Goal: Task Accomplishment & Management: Manage account settings

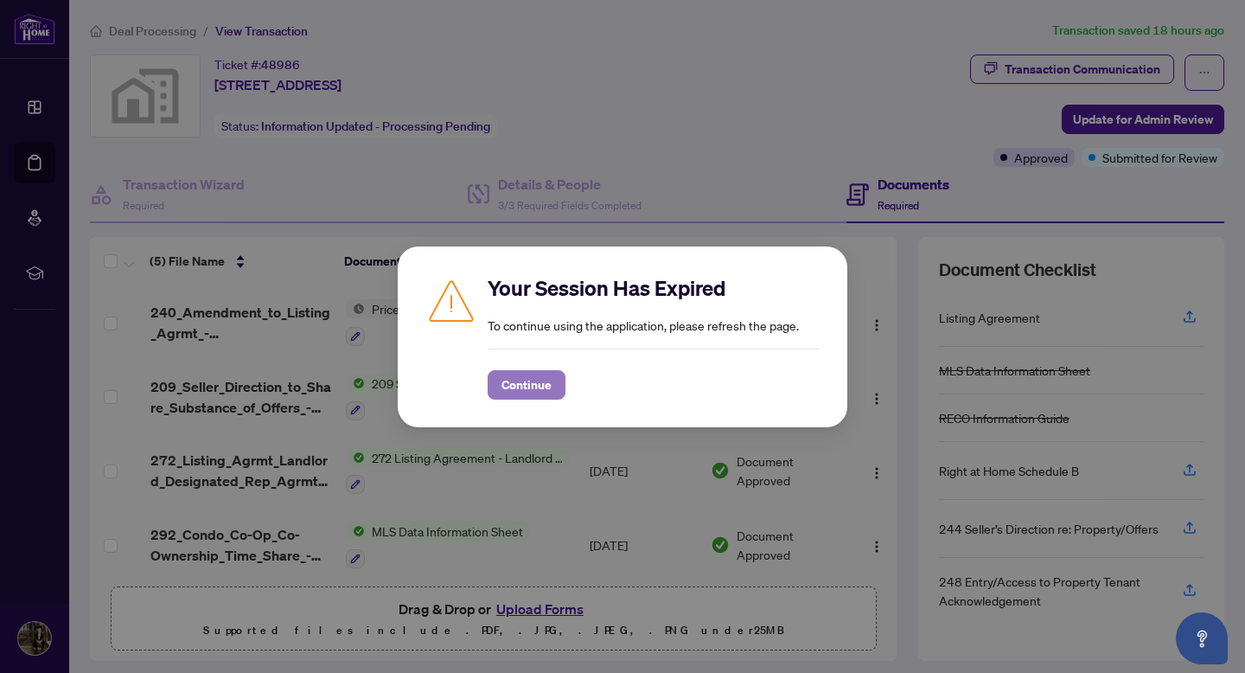
click at [536, 387] on span "Continue" at bounding box center [526, 385] width 50 height 28
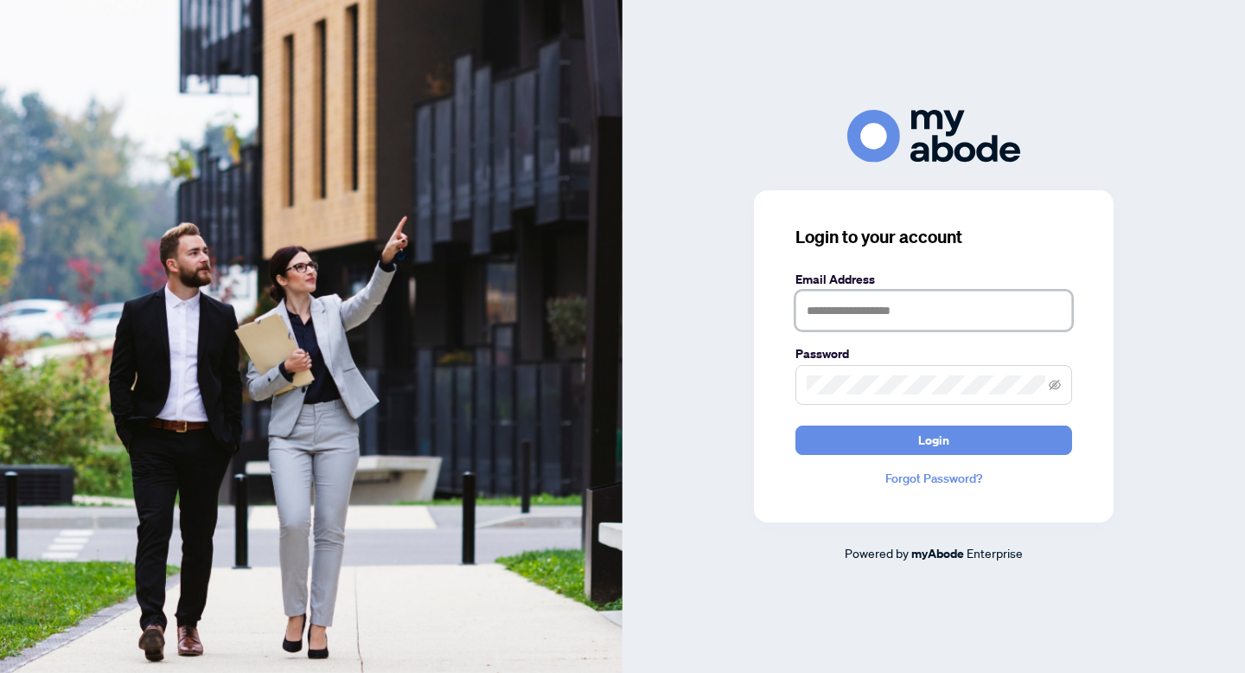
click at [860, 307] on input "text" at bounding box center [933, 311] width 277 height 40
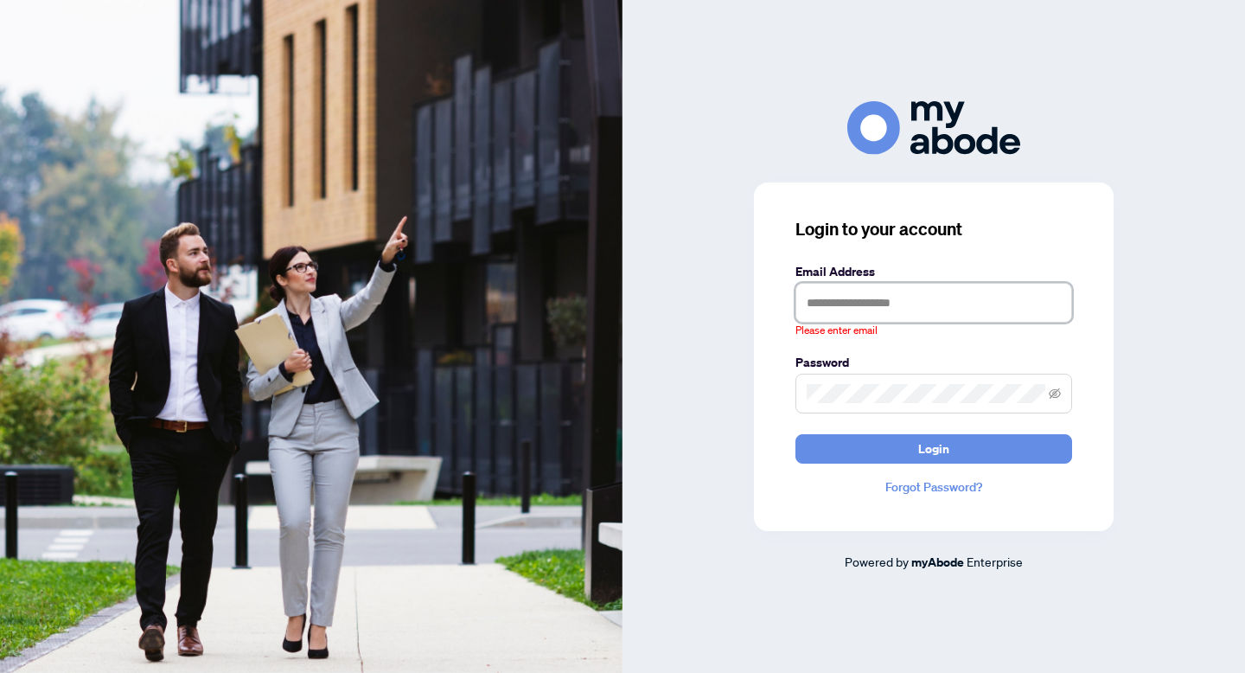
type input "**********"
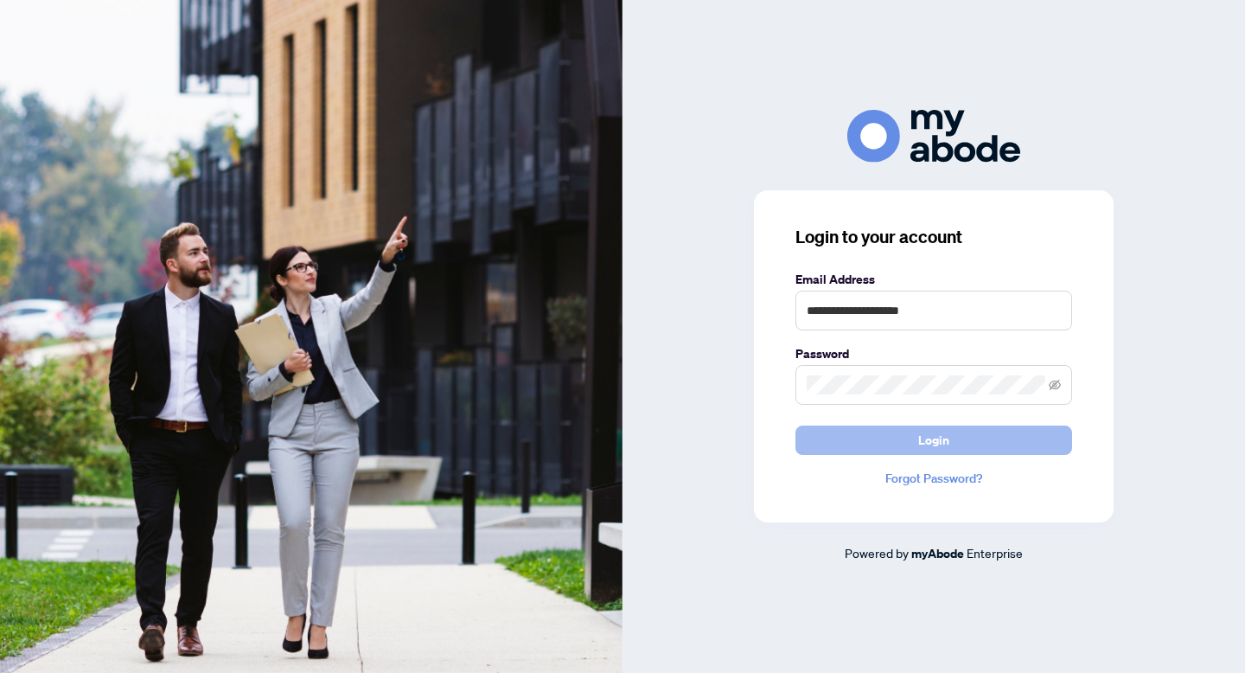
click at [917, 448] on button "Login" at bounding box center [933, 439] width 277 height 29
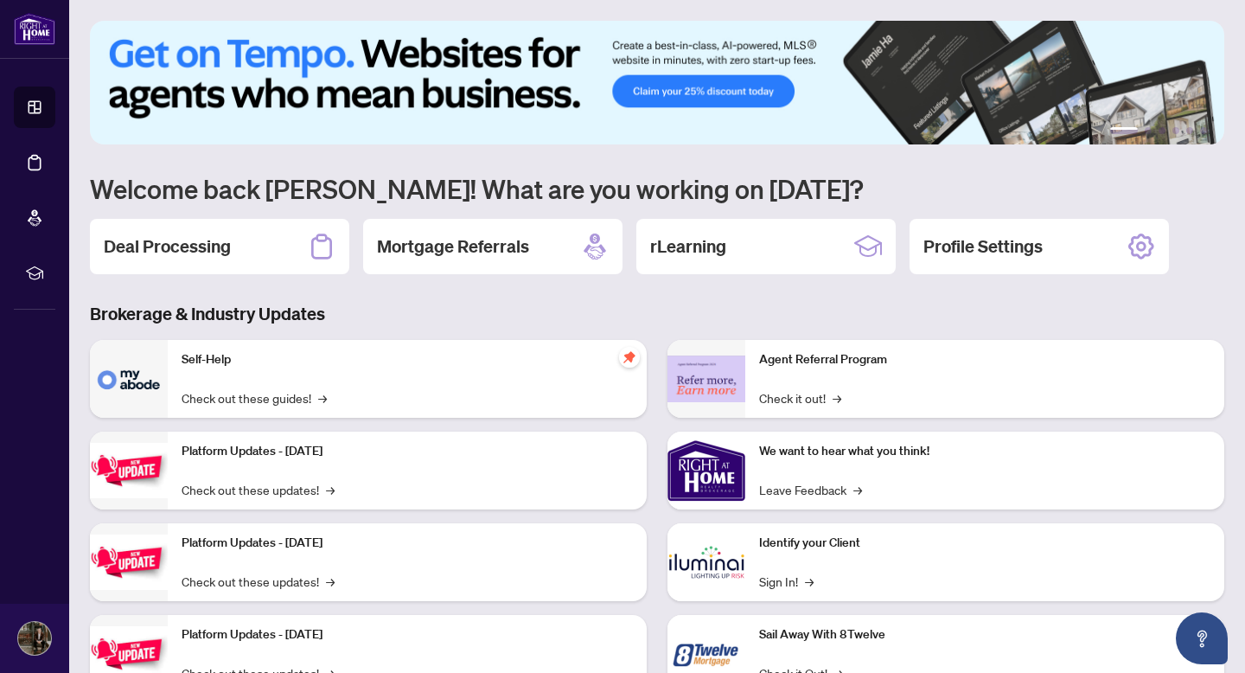
scroll to position [67, 0]
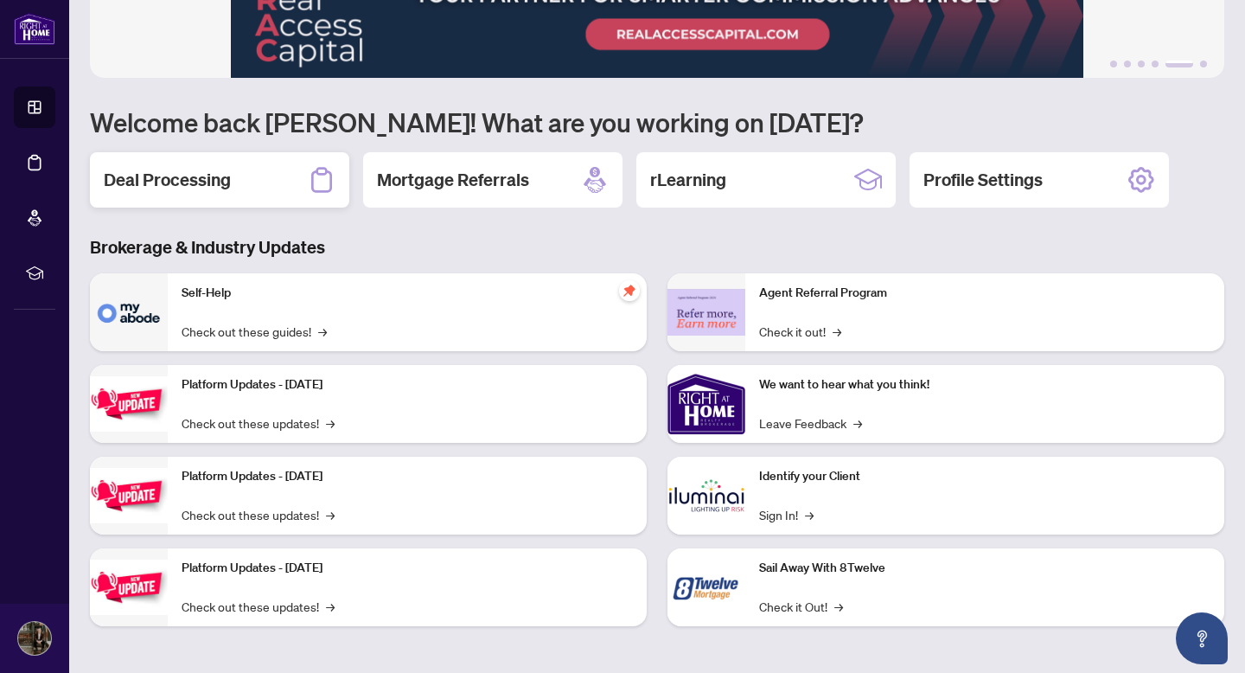
click at [252, 181] on div "Deal Processing" at bounding box center [219, 179] width 259 height 55
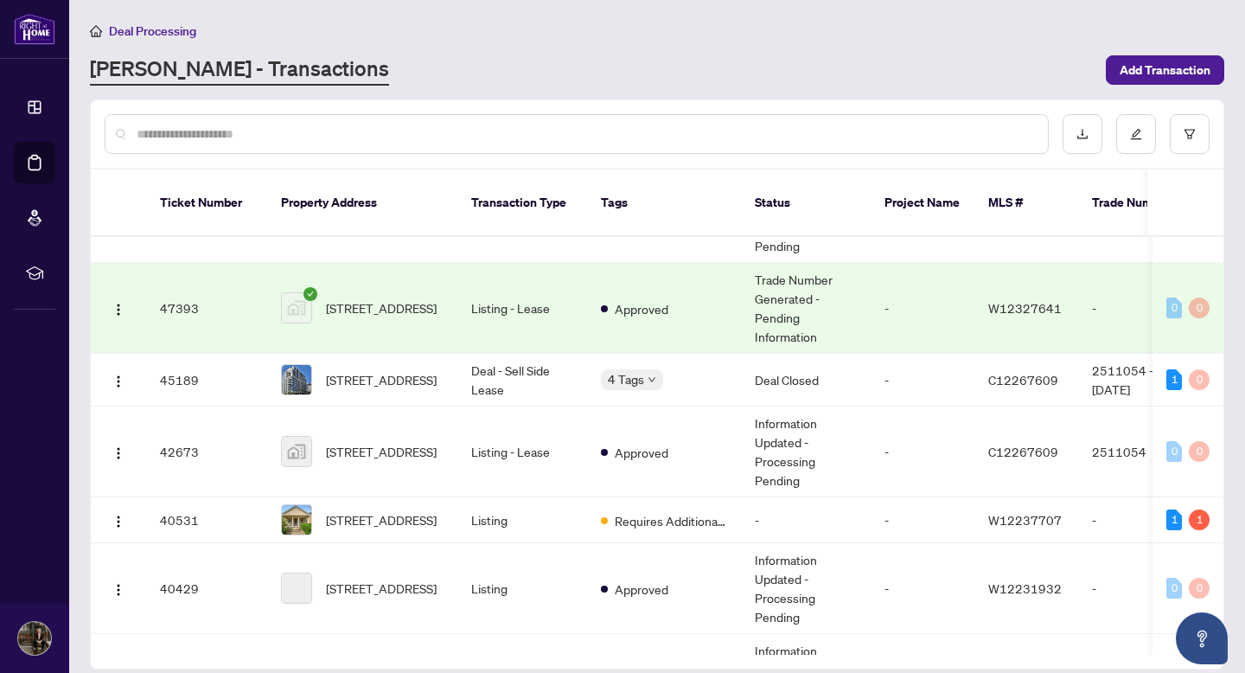
scroll to position [229, 0]
click at [399, 297] on span "36 Zorra Street unit 1303, Etobicoke, ON, Canada" at bounding box center [381, 306] width 111 height 19
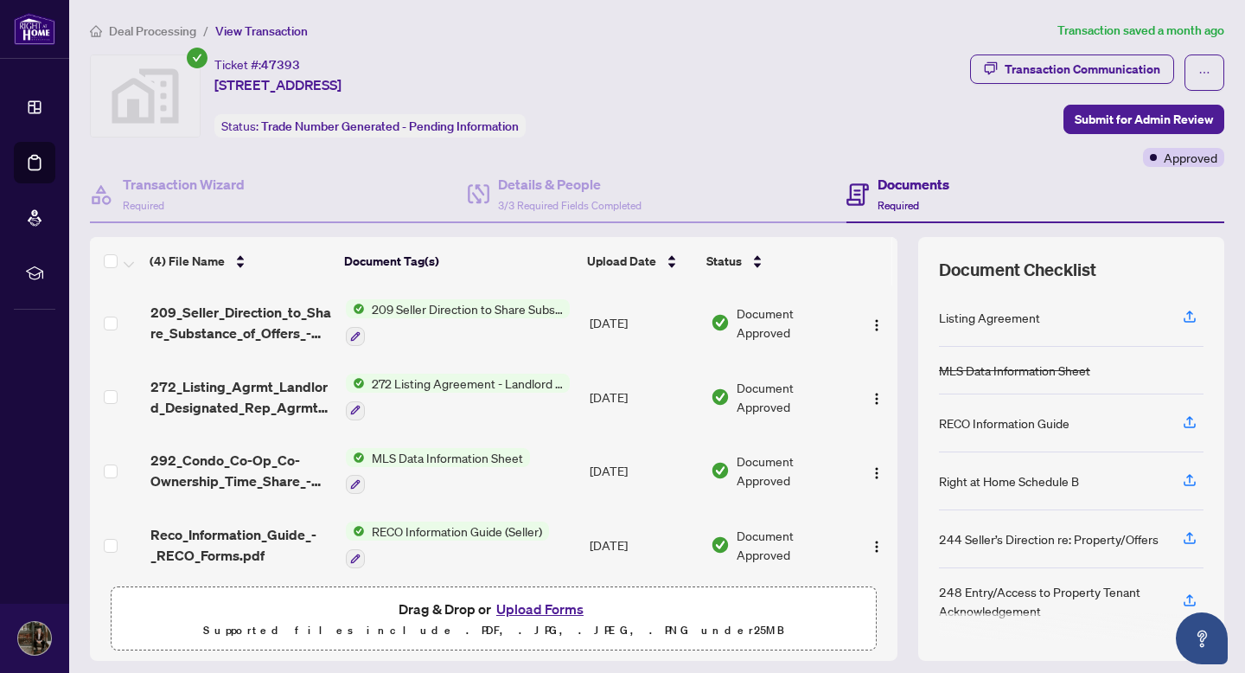
scroll to position [7, 0]
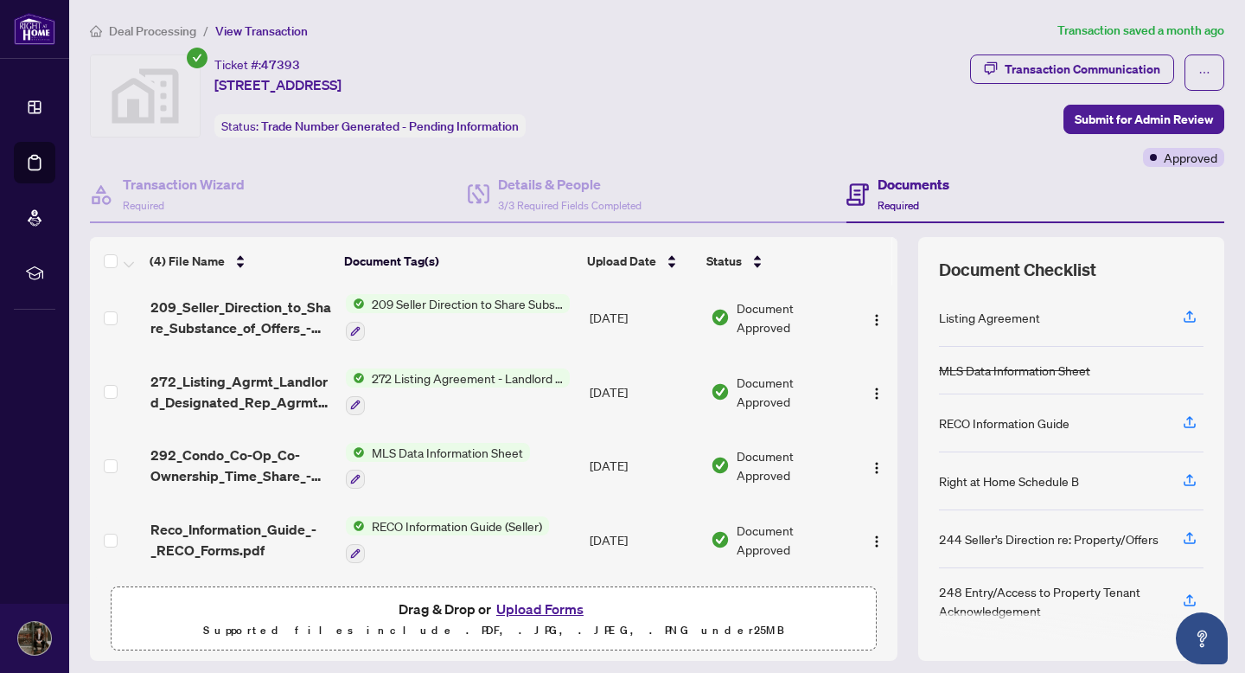
click at [528, 611] on button "Upload Forms" at bounding box center [540, 608] width 98 height 22
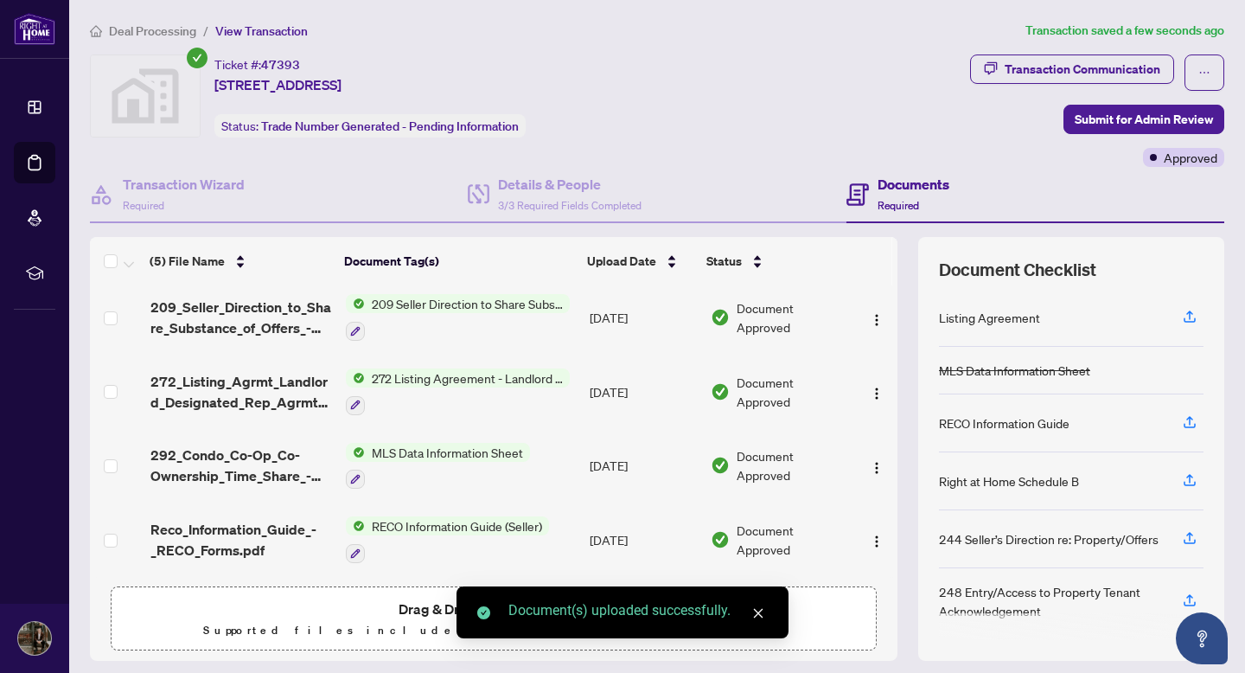
scroll to position [0, 0]
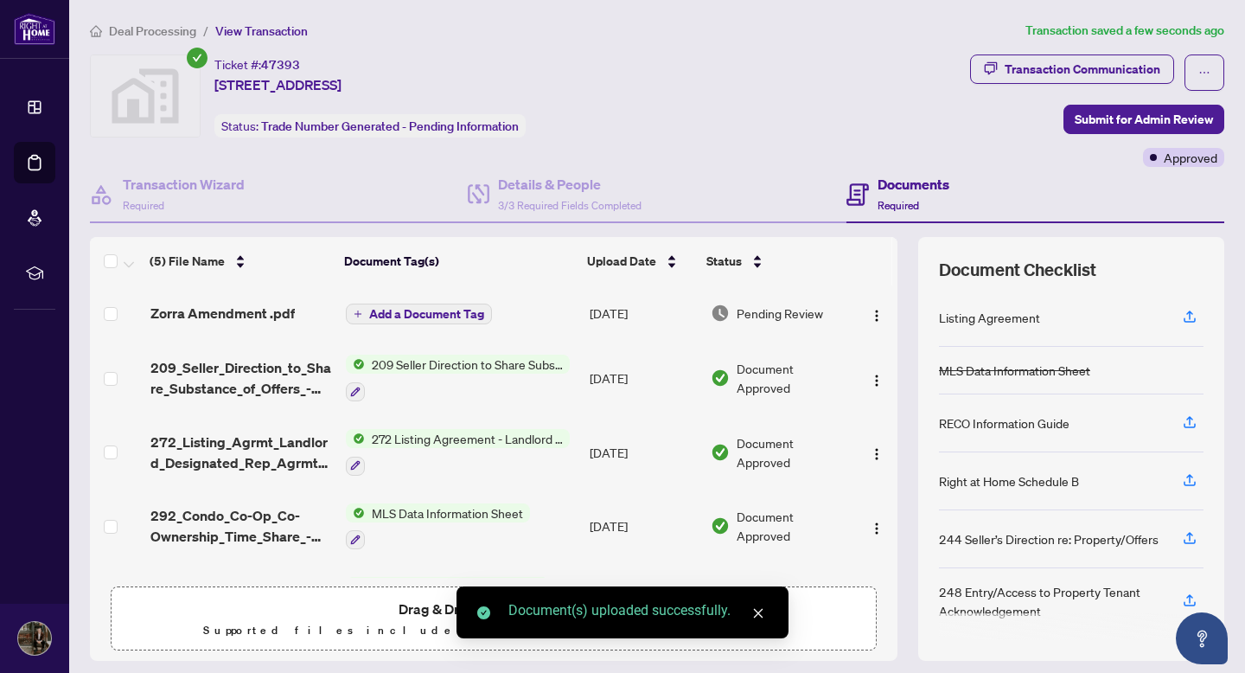
click at [418, 316] on span "Add a Document Tag" at bounding box center [426, 314] width 115 height 12
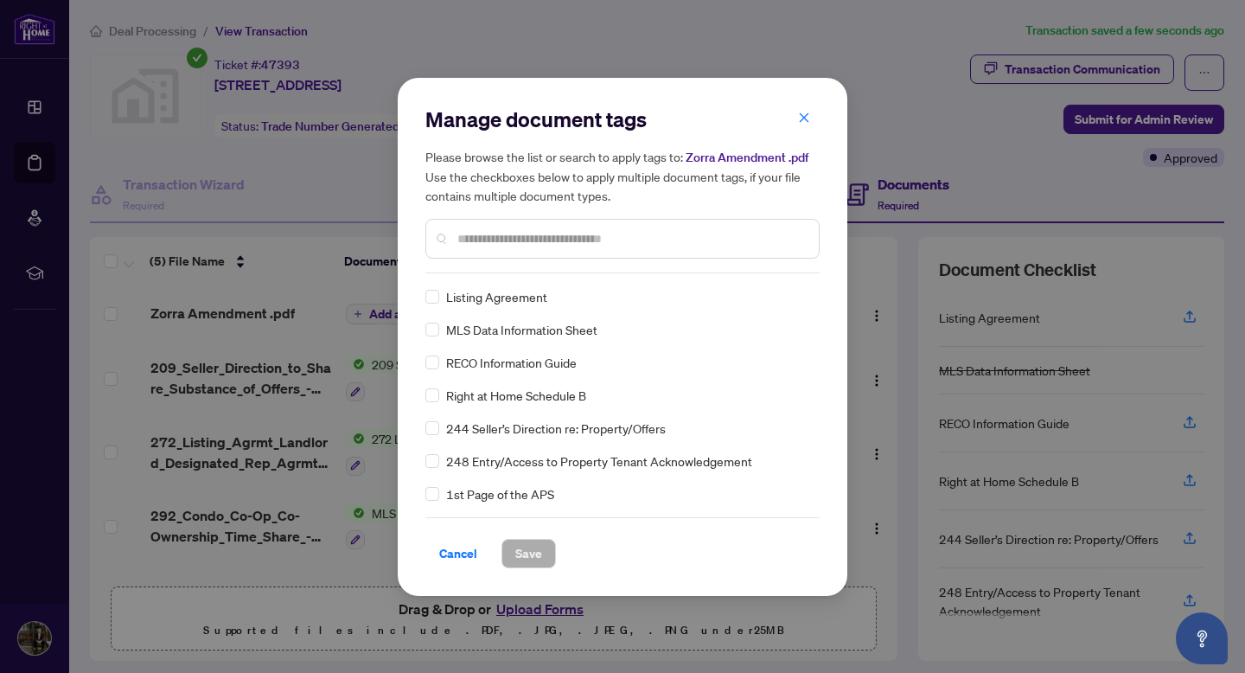
click at [501, 247] on div at bounding box center [622, 239] width 394 height 40
click at [498, 240] on input "text" at bounding box center [631, 238] width 348 height 19
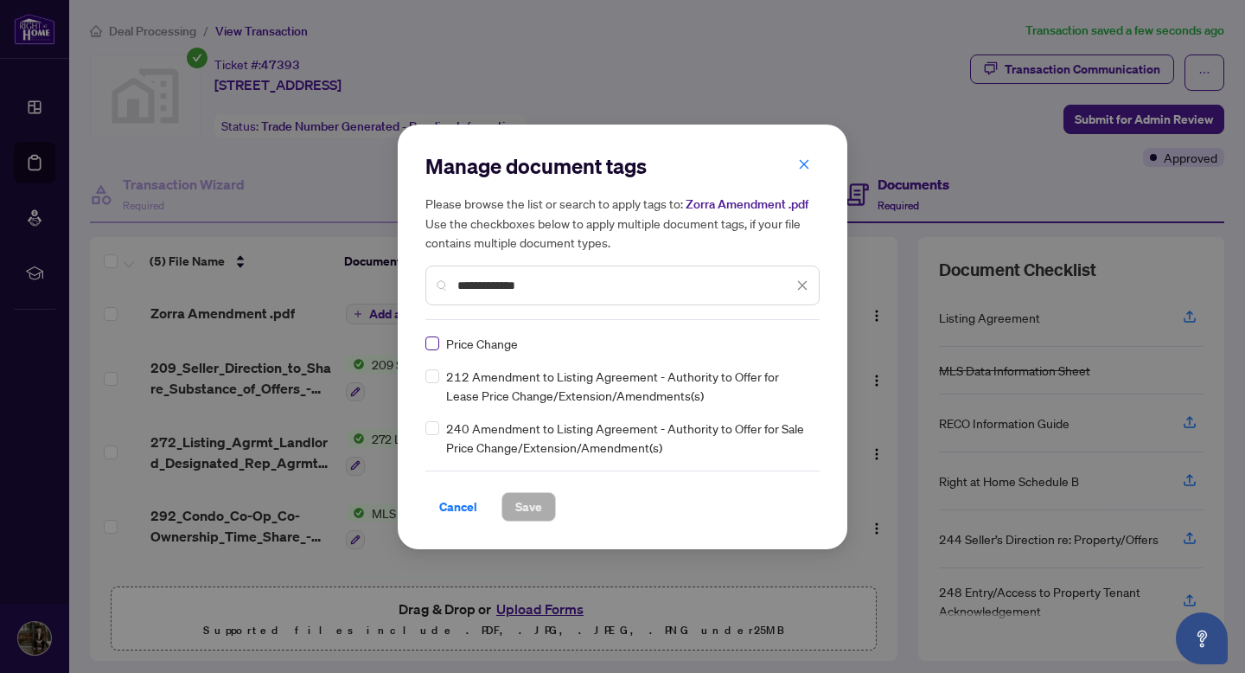
type input "**********"
click at [532, 511] on span "Save" at bounding box center [528, 507] width 27 height 28
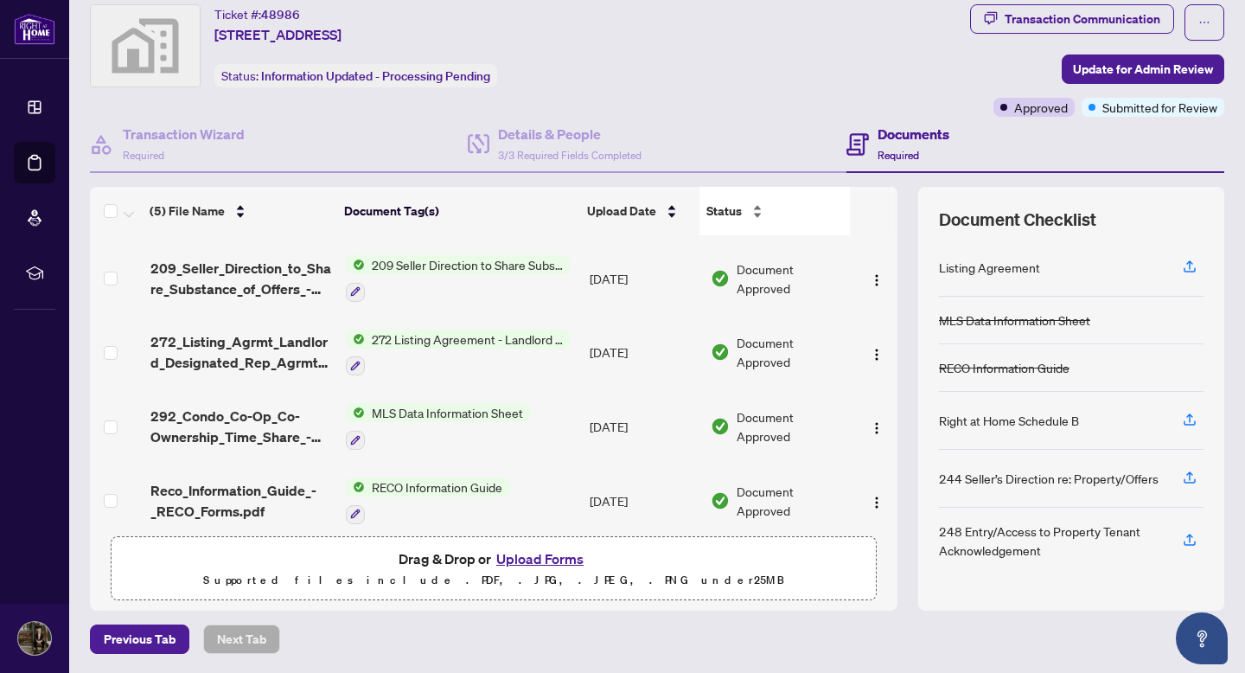
scroll to position [80, 0]
